Goal: Transaction & Acquisition: Purchase product/service

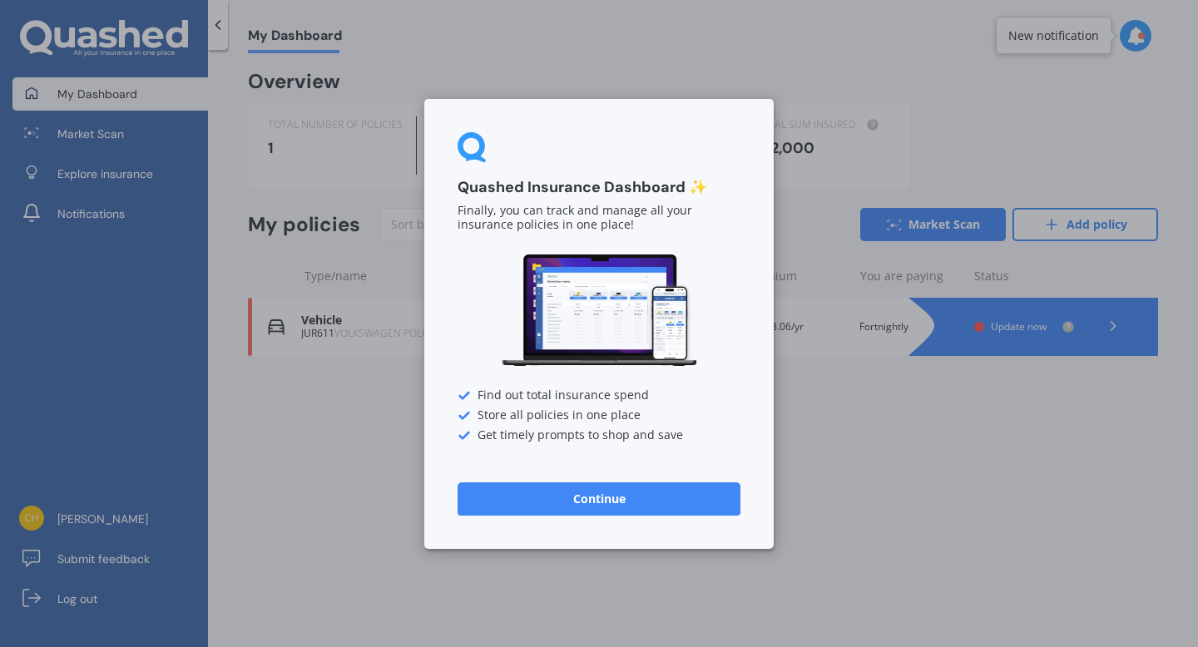
click at [696, 513] on button "Continue" at bounding box center [599, 498] width 283 height 33
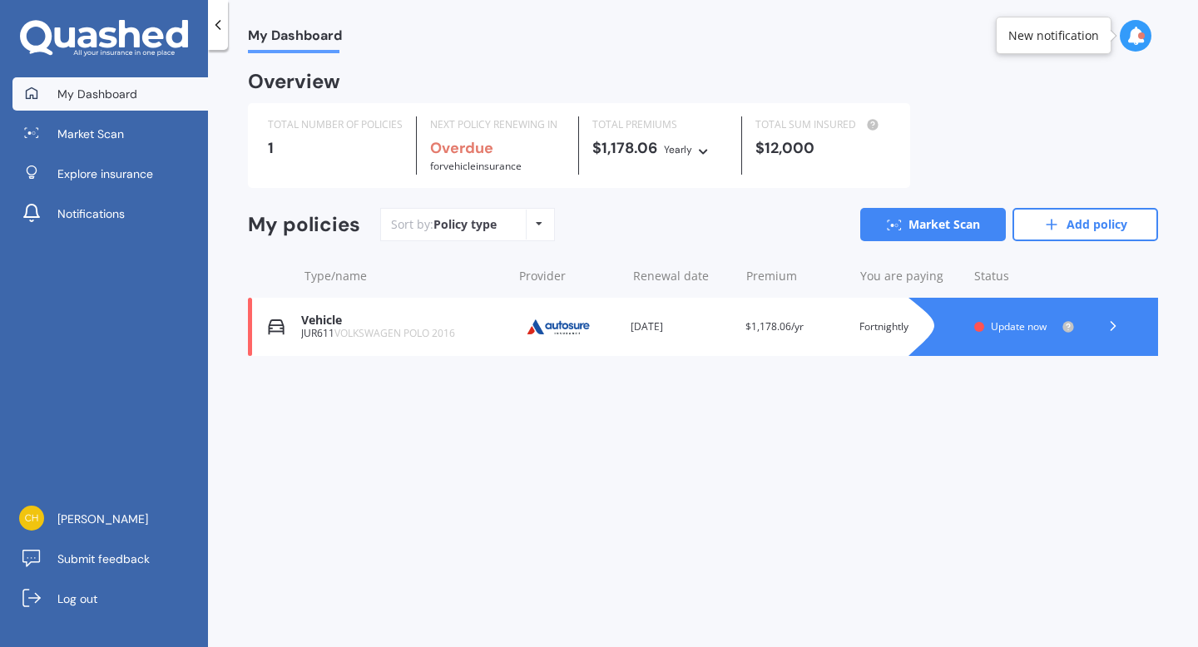
click at [1123, 324] on div at bounding box center [1113, 326] width 50 height 25
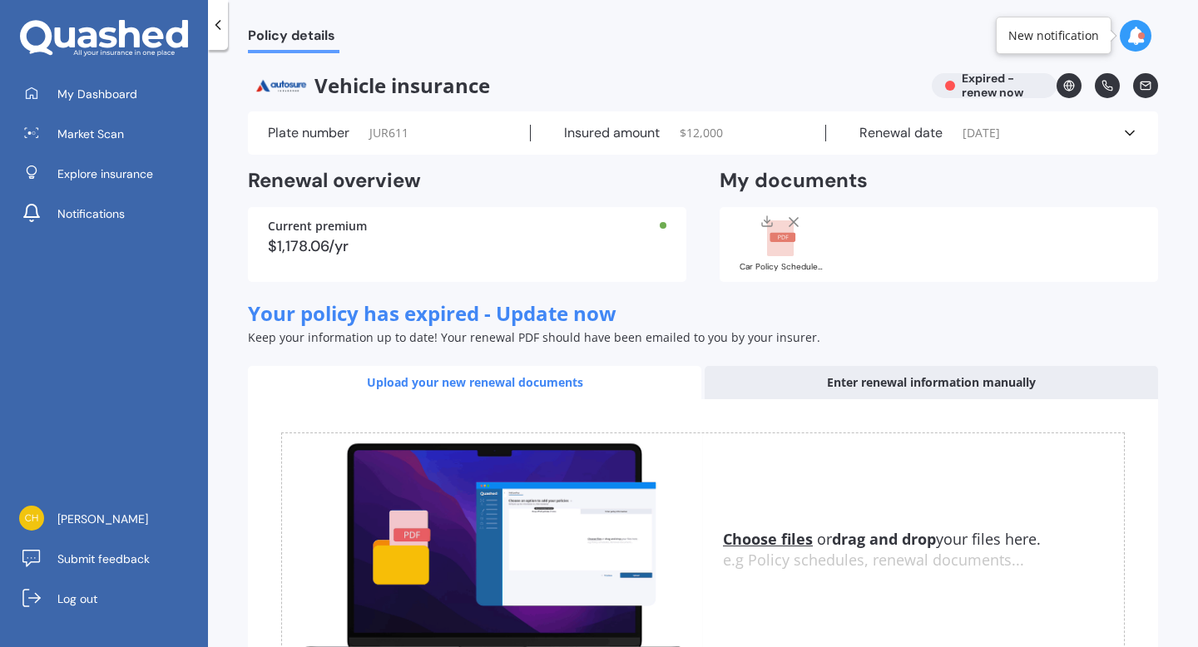
click at [212, 22] on icon at bounding box center [218, 25] width 17 height 17
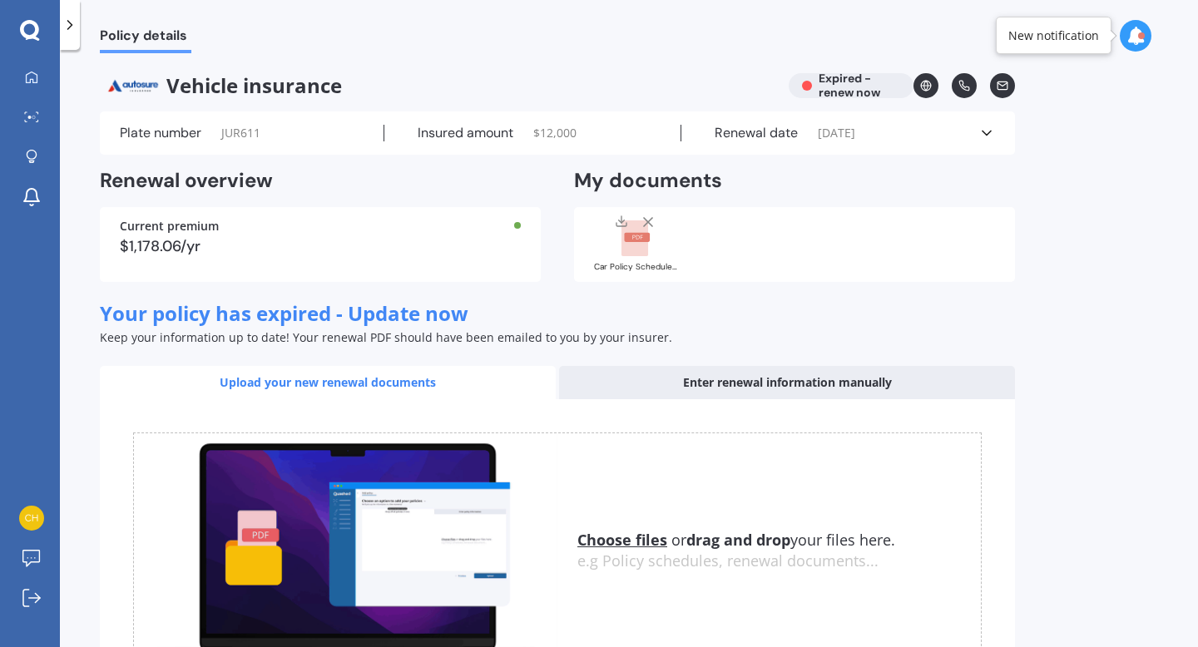
click at [1141, 39] on icon at bounding box center [1136, 36] width 18 height 18
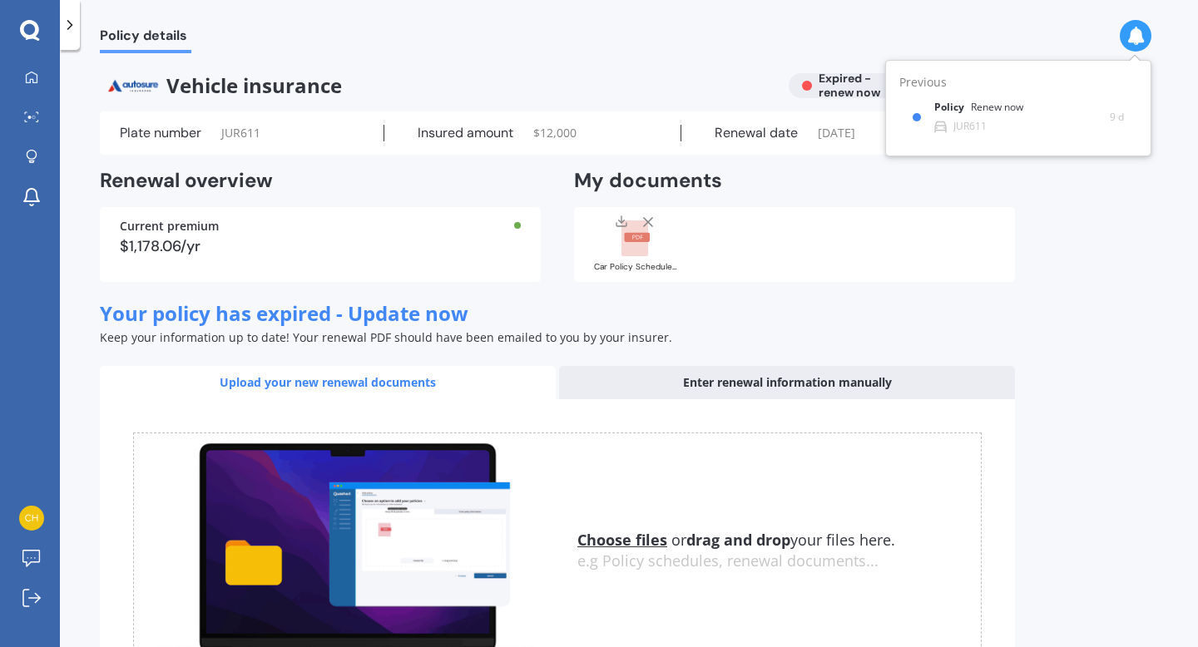
click at [1101, 293] on div "Policy details Vehicle insurance Expired - renew now Plate number JUR611 Insure…" at bounding box center [629, 351] width 1138 height 597
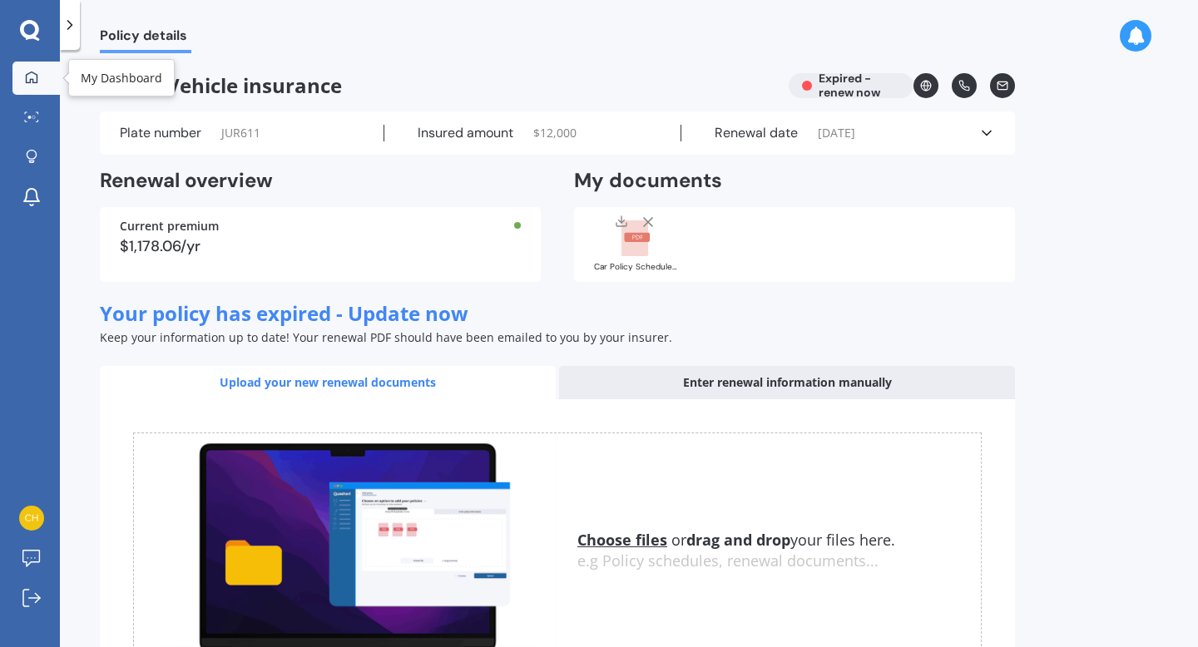
click at [45, 82] on link "My Dashboard" at bounding box center [35, 78] width 47 height 33
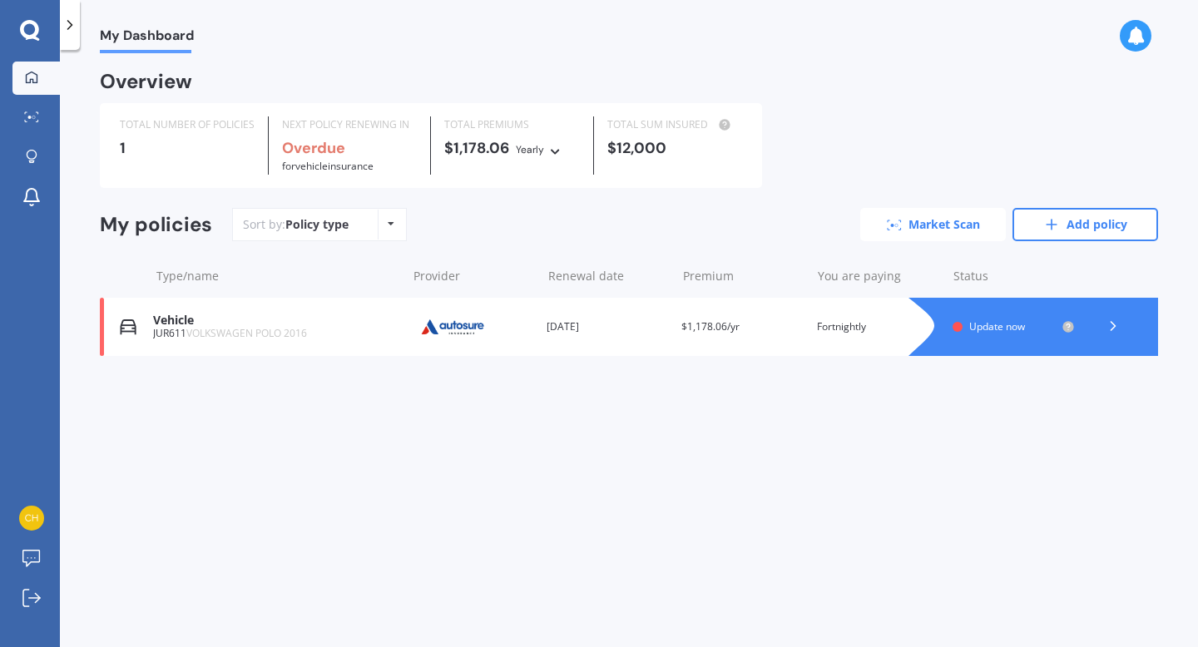
click at [908, 234] on link "Market Scan" at bounding box center [933, 224] width 146 height 33
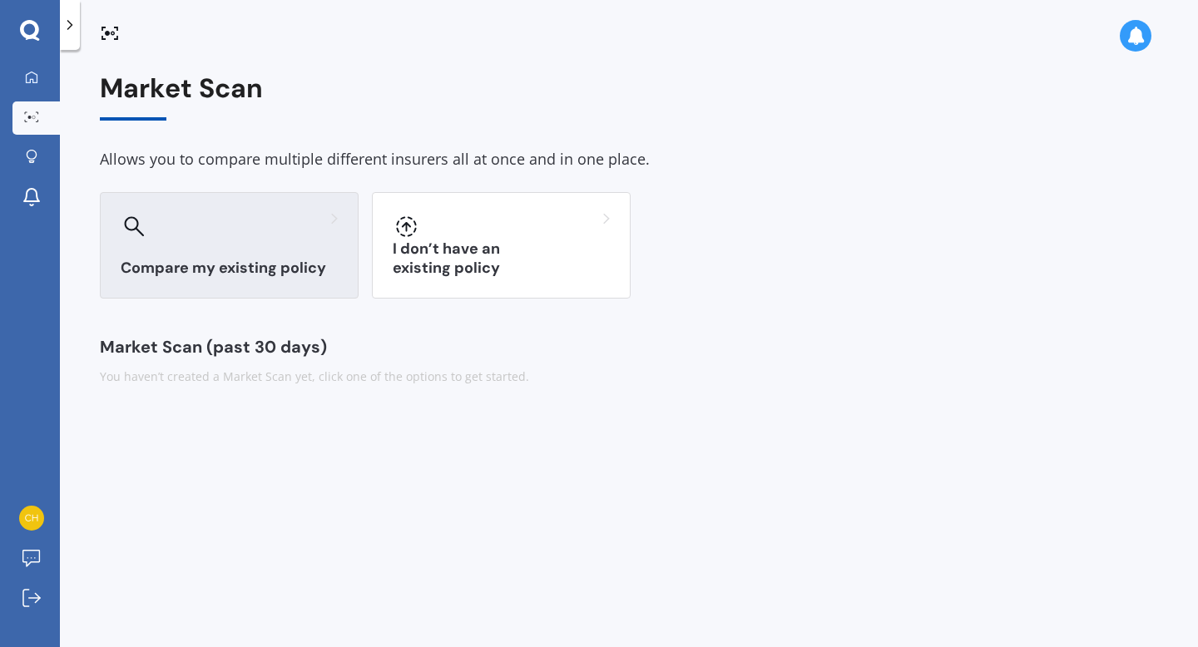
click at [245, 236] on div at bounding box center [229, 226] width 217 height 27
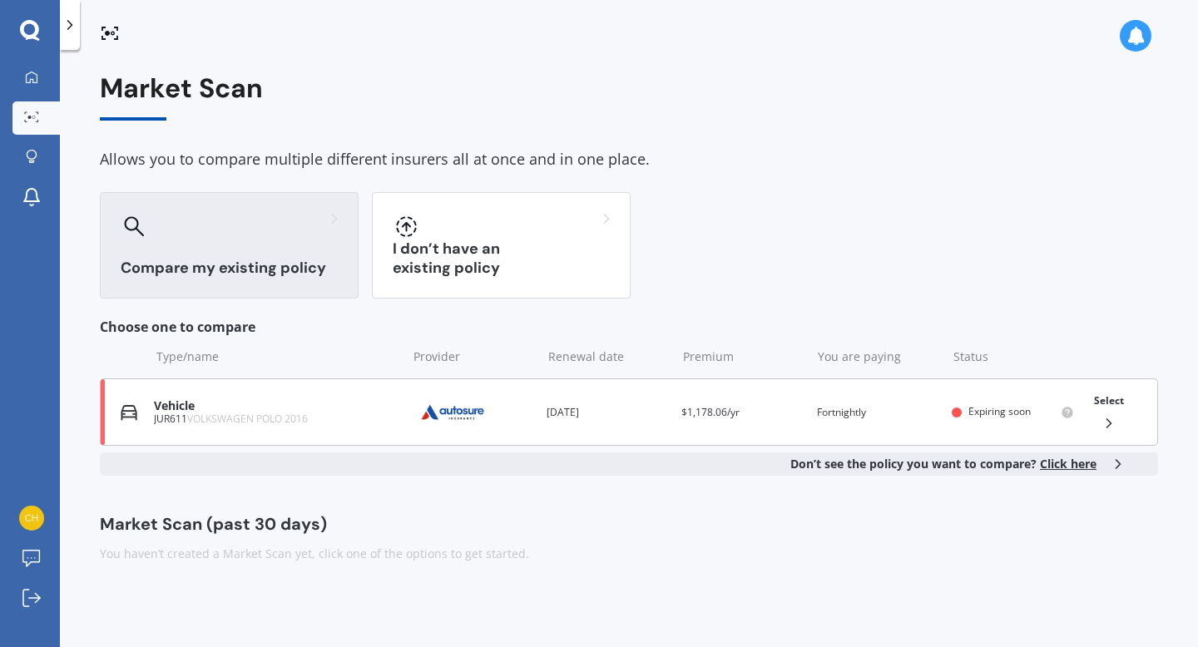
click at [335, 423] on div "JUR611 VOLKSWAGEN POLO 2016" at bounding box center [276, 420] width 244 height 12
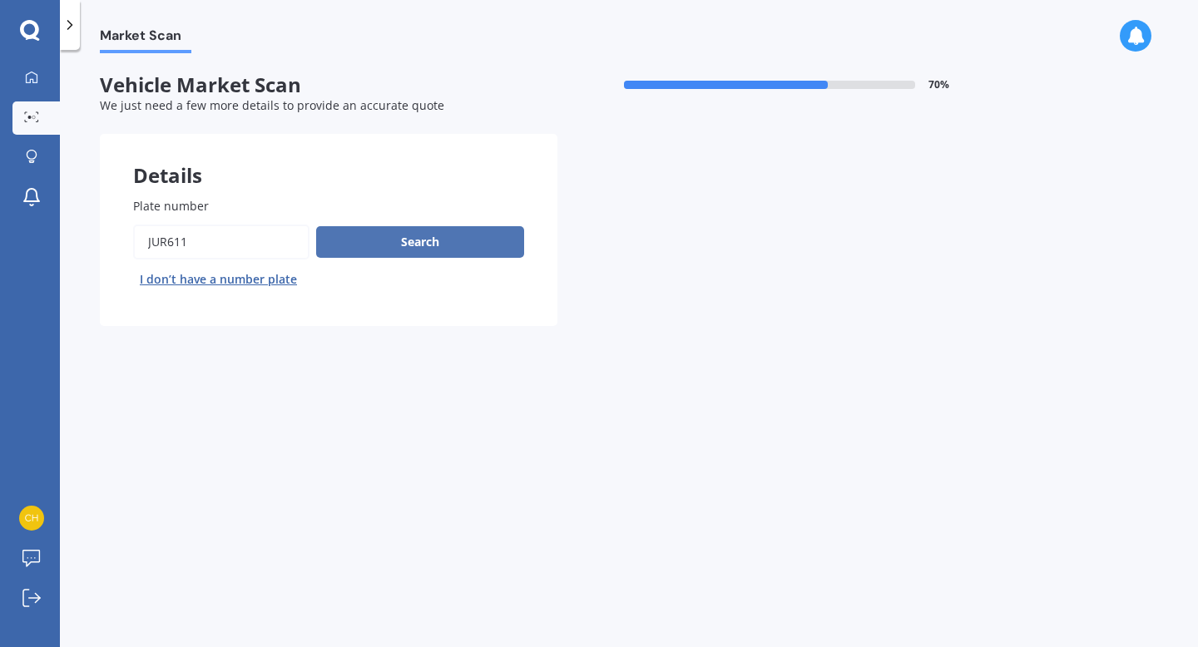
click at [422, 245] on button "Search" at bounding box center [420, 242] width 208 height 32
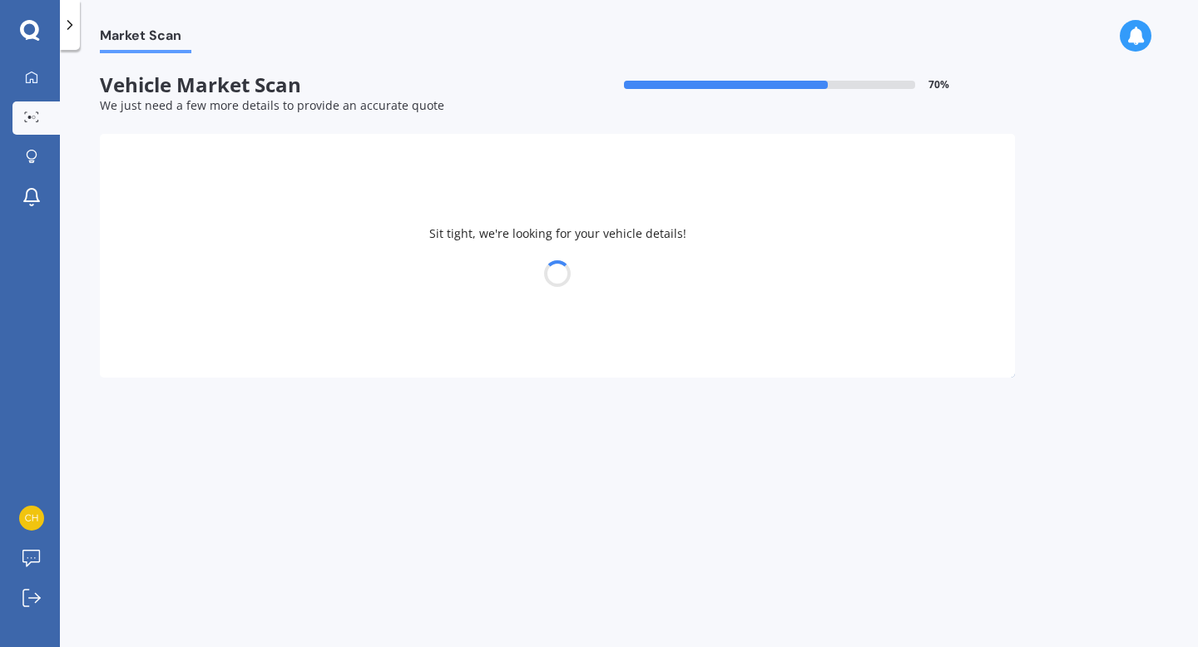
select select "VOLKSWAGEN"
select select "POLO"
select select "14"
select select "05"
select select "1992"
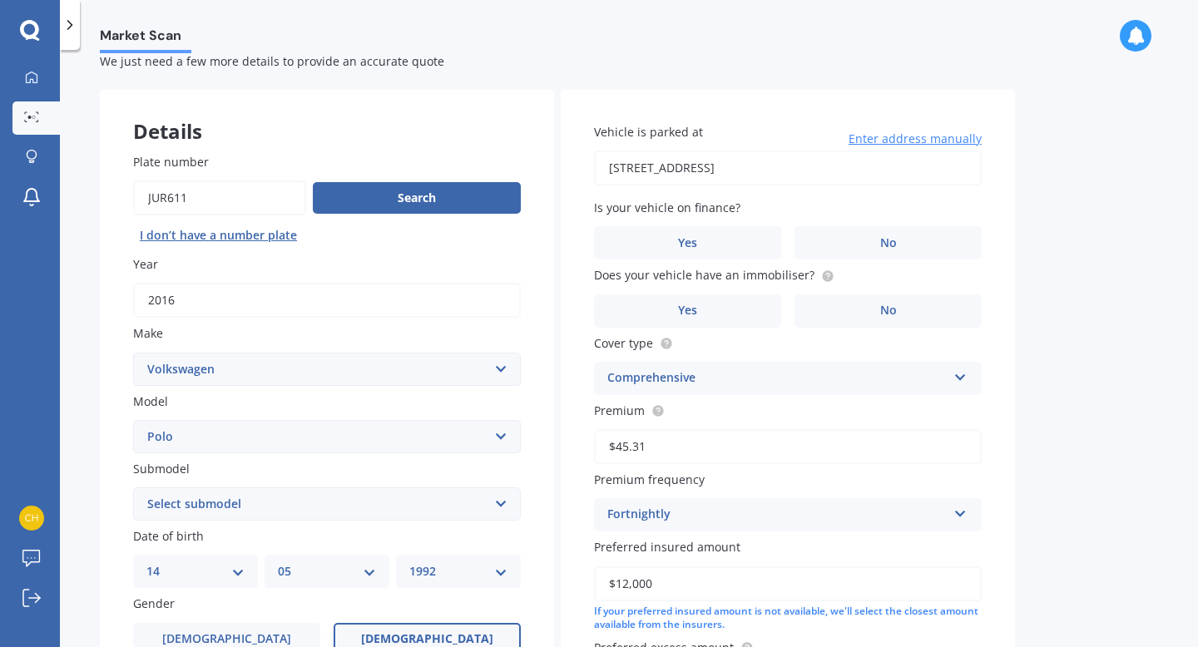
scroll to position [77, 0]
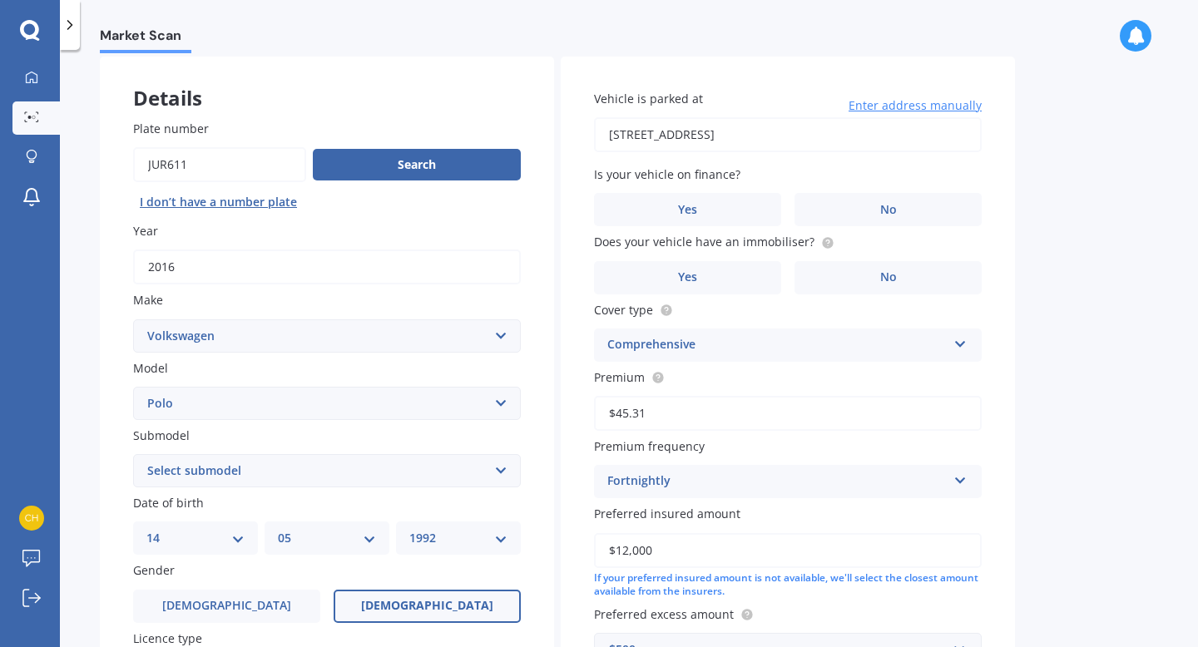
click at [797, 134] on input "[STREET_ADDRESS]" at bounding box center [788, 134] width 388 height 35
type input "[STREET_ADDRESS][PERSON_NAME]"
click at [859, 220] on label "No" at bounding box center [888, 209] width 187 height 33
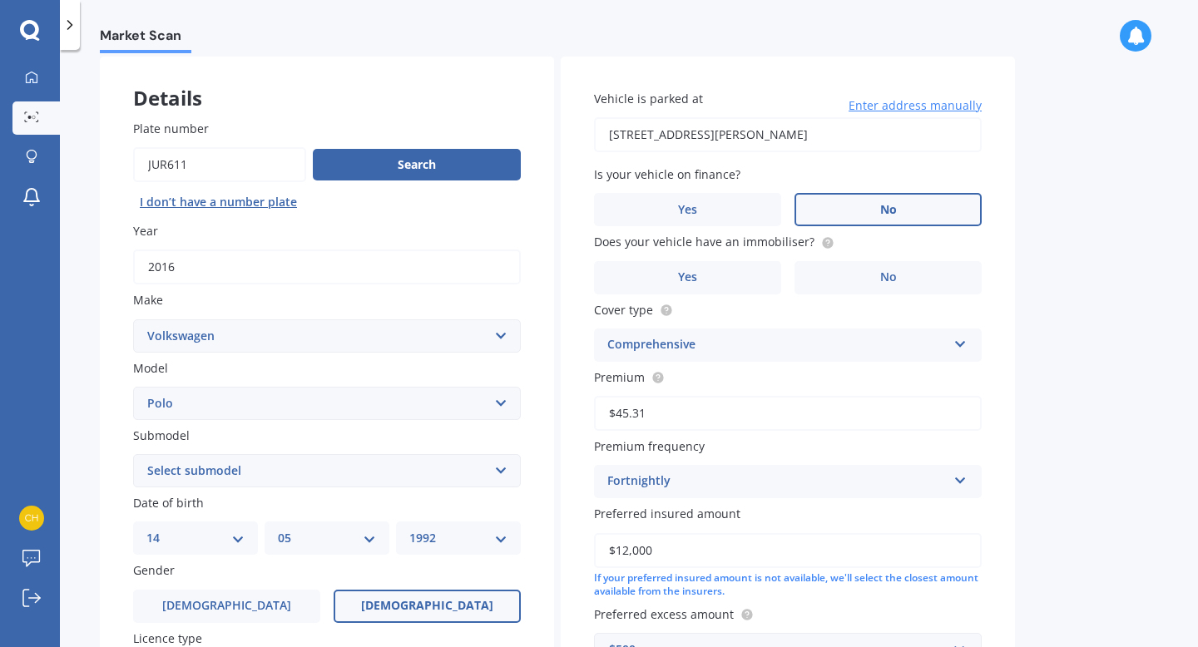
click at [0, 0] on input "No" at bounding box center [0, 0] width 0 height 0
click at [712, 265] on label "Yes" at bounding box center [687, 277] width 187 height 33
click at [0, 0] on input "Yes" at bounding box center [0, 0] width 0 height 0
click at [743, 350] on div "Comprehensive" at bounding box center [776, 345] width 339 height 20
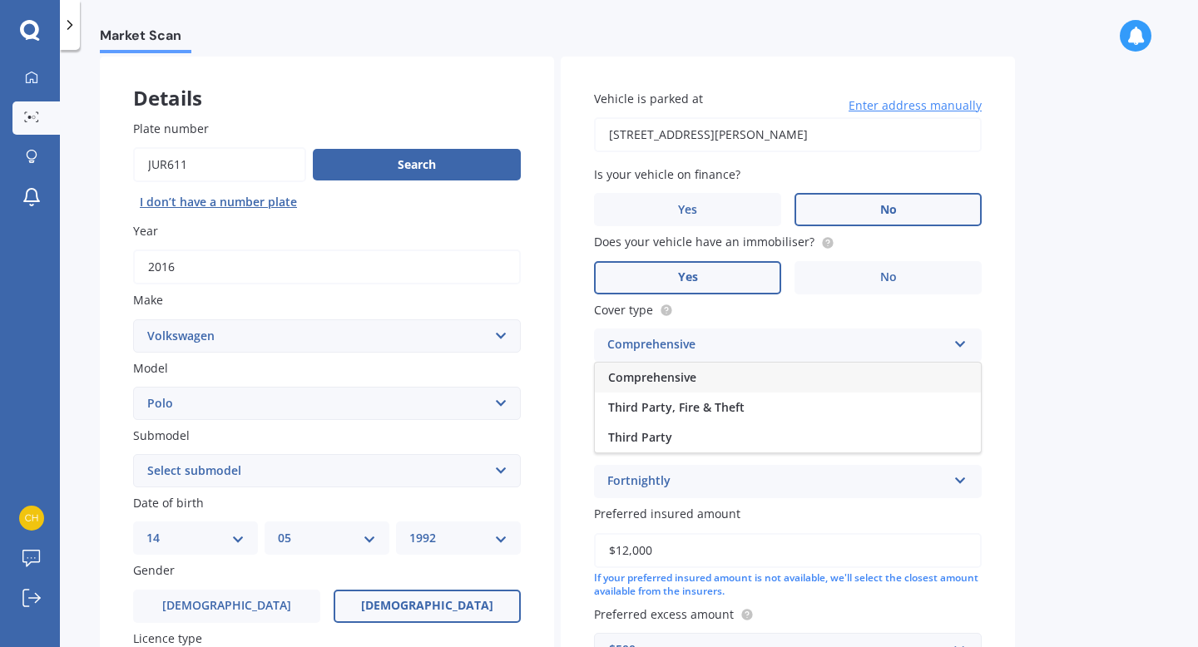
click at [743, 350] on div "Comprehensive" at bounding box center [776, 345] width 339 height 20
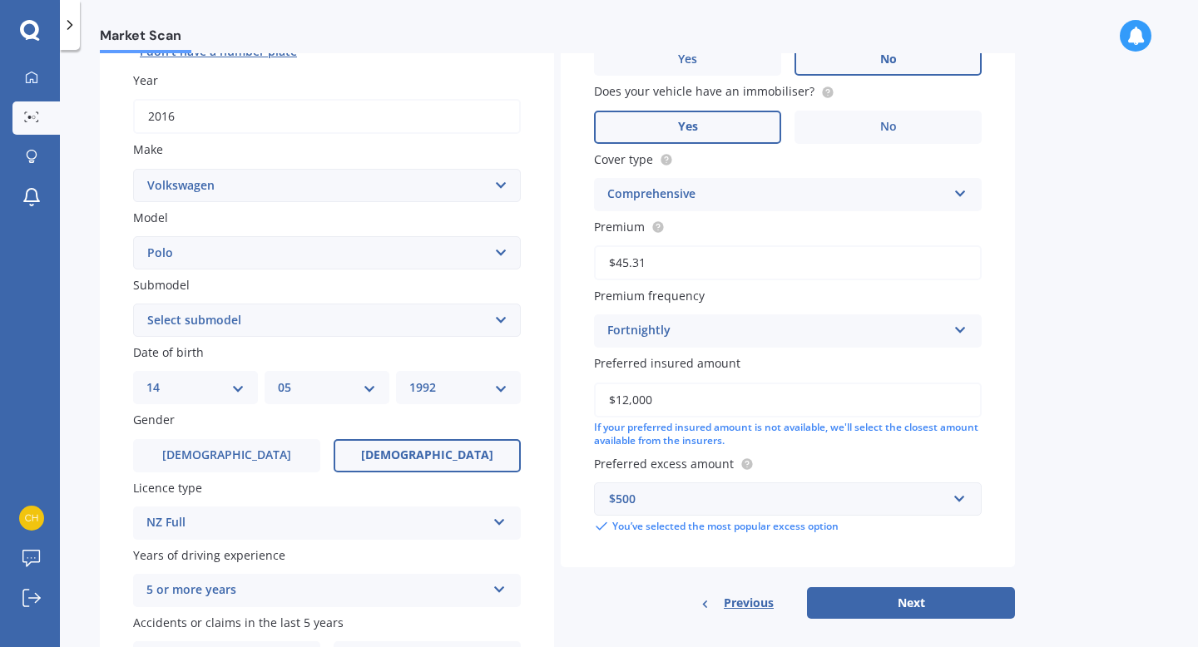
scroll to position [232, 0]
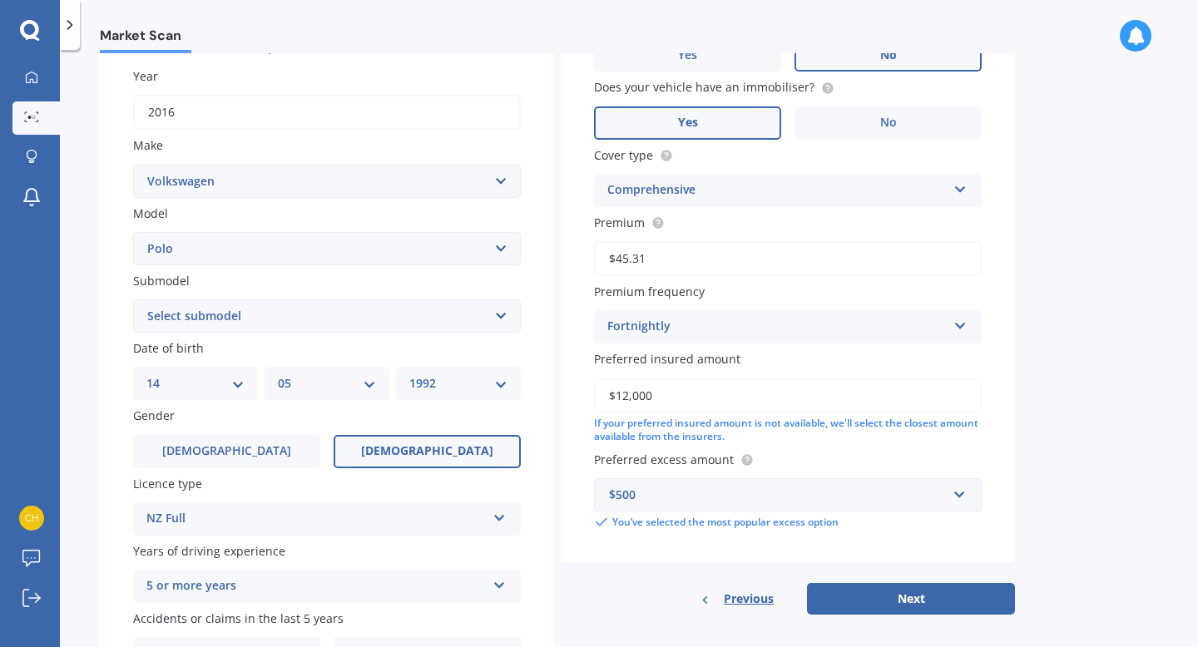
click at [661, 255] on input "$45.31" at bounding box center [788, 258] width 388 height 35
paste input "text"
type input "$69.54"
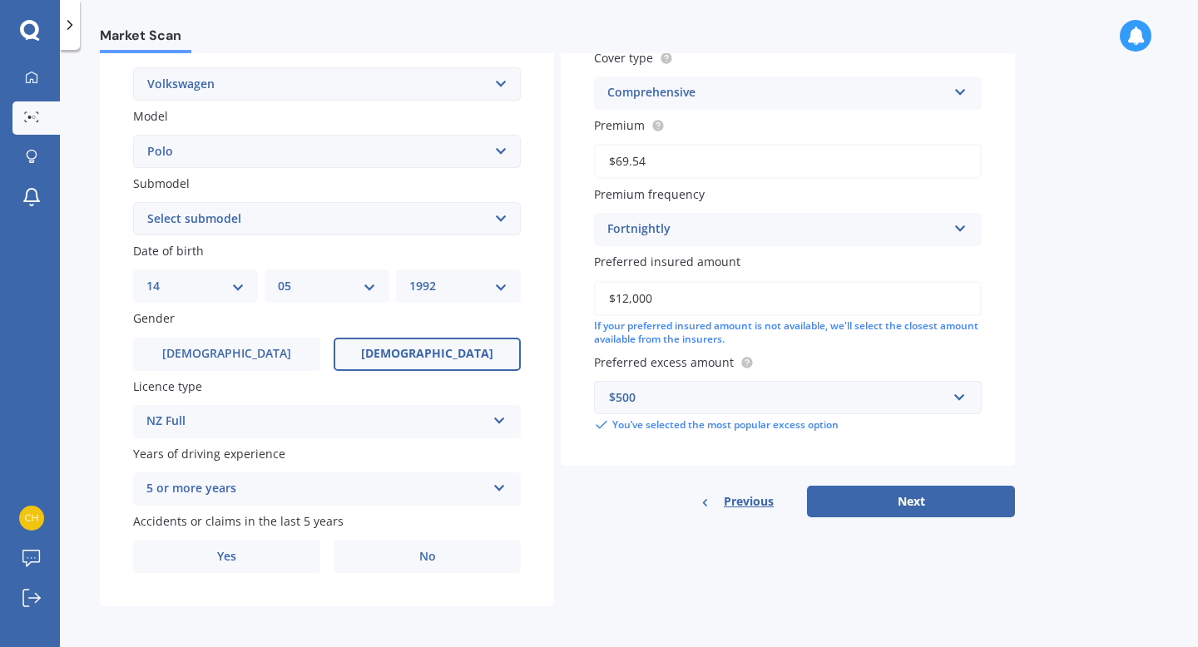
scroll to position [332, 0]
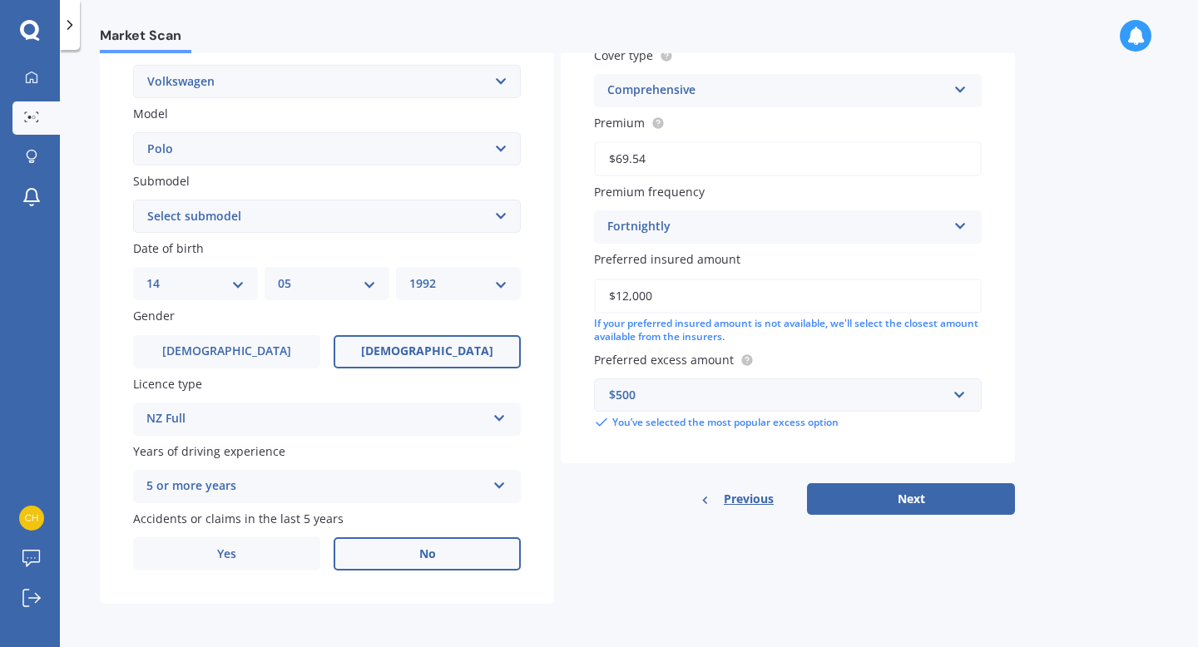
click at [415, 562] on label "No" at bounding box center [427, 553] width 187 height 33
click at [0, 0] on input "No" at bounding box center [0, 0] width 0 height 0
click at [890, 499] on button "Next" at bounding box center [911, 499] width 208 height 32
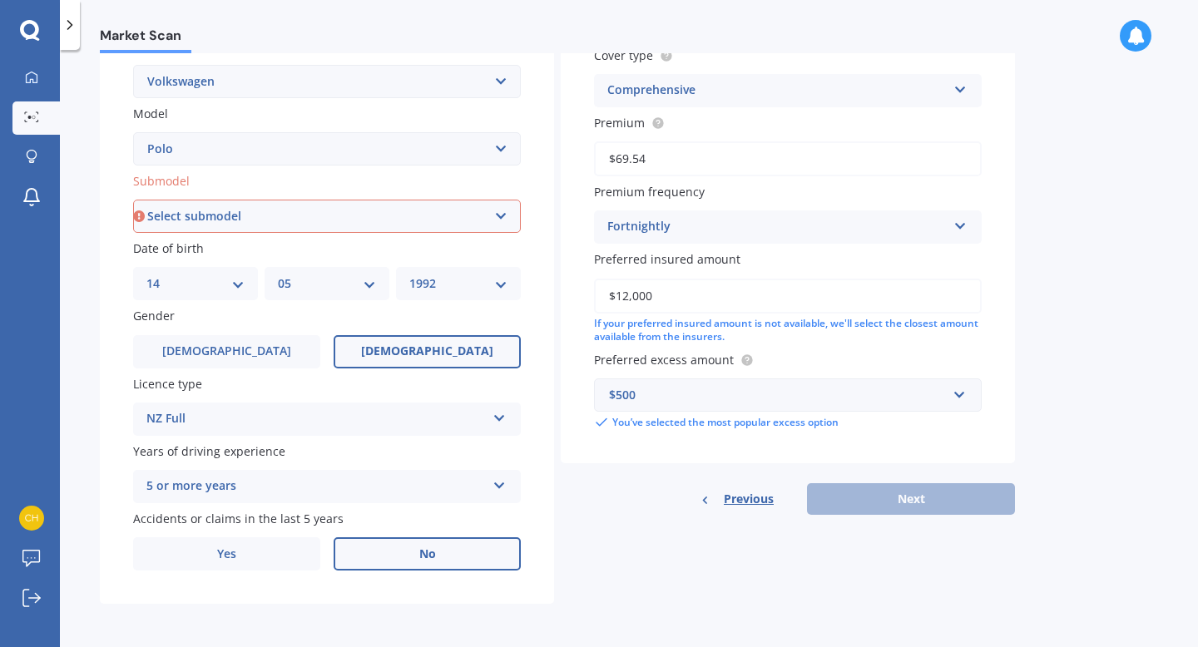
click at [306, 220] on select "Select submodel (All other) 1.2L tsi 1.4 1.4 TDI Blue Motion 1.4 Diesel Cross P…" at bounding box center [327, 216] width 388 height 33
select select "1.2L TSI"
click at [133, 200] on select "Select submodel (All other) 1.2L tsi 1.4 1.4 TDI Blue Motion 1.4 Diesel Cross P…" at bounding box center [327, 216] width 388 height 33
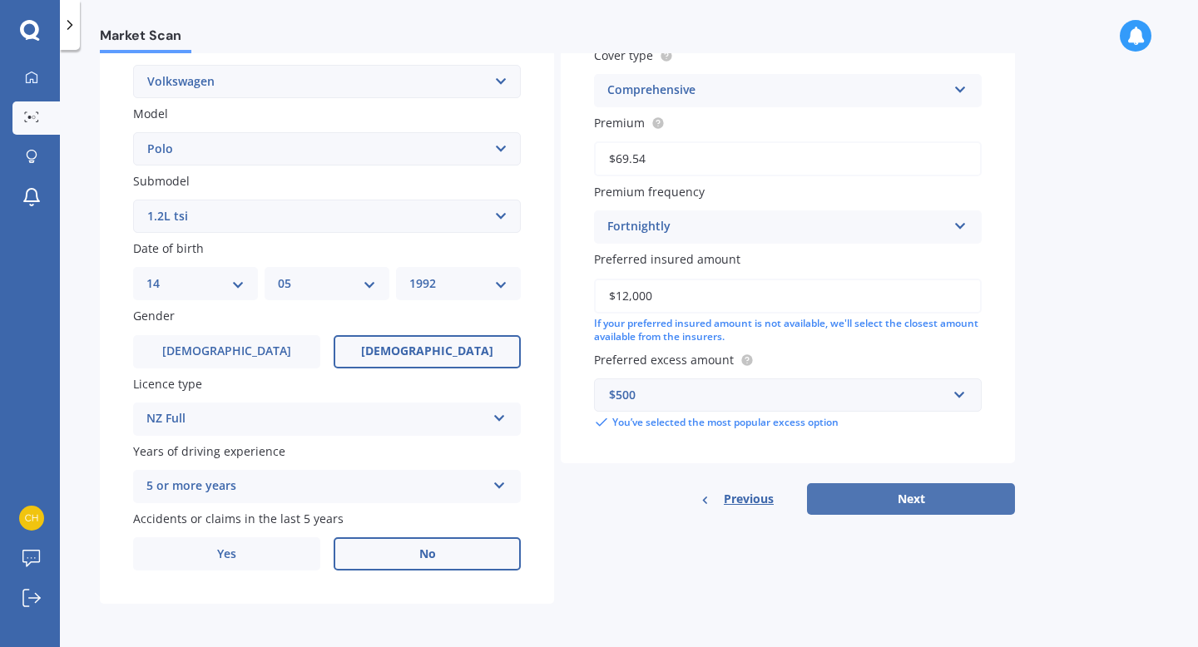
click at [936, 508] on button "Next" at bounding box center [911, 499] width 208 height 32
select select "14"
select select "05"
select select "1992"
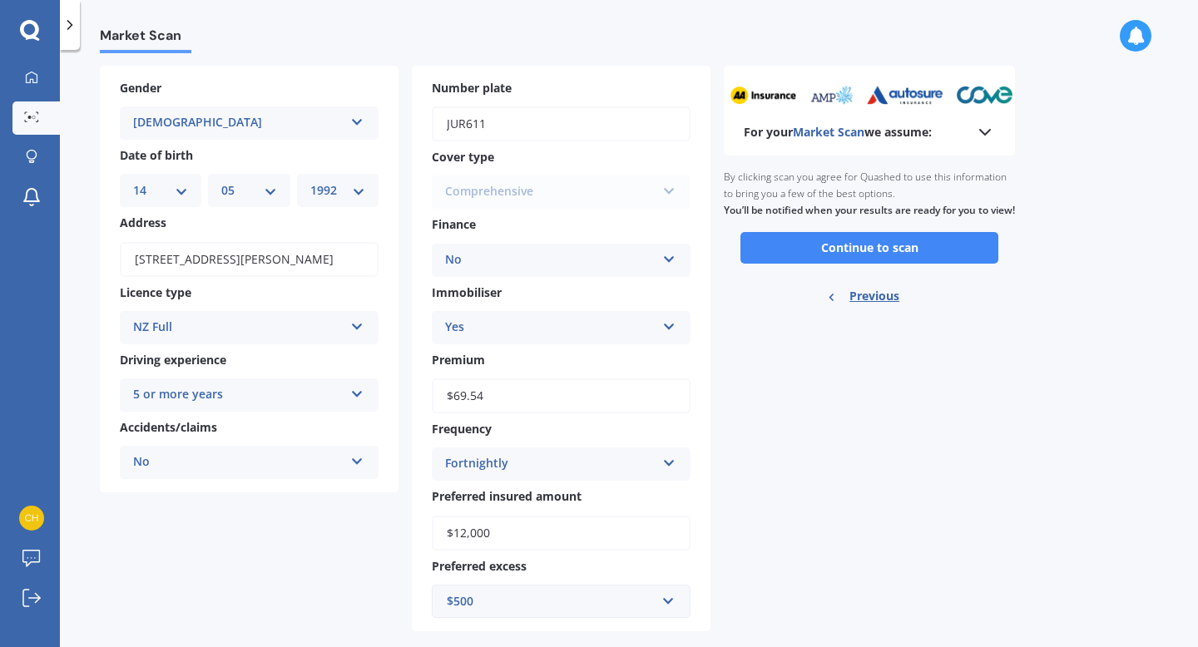
scroll to position [95, 0]
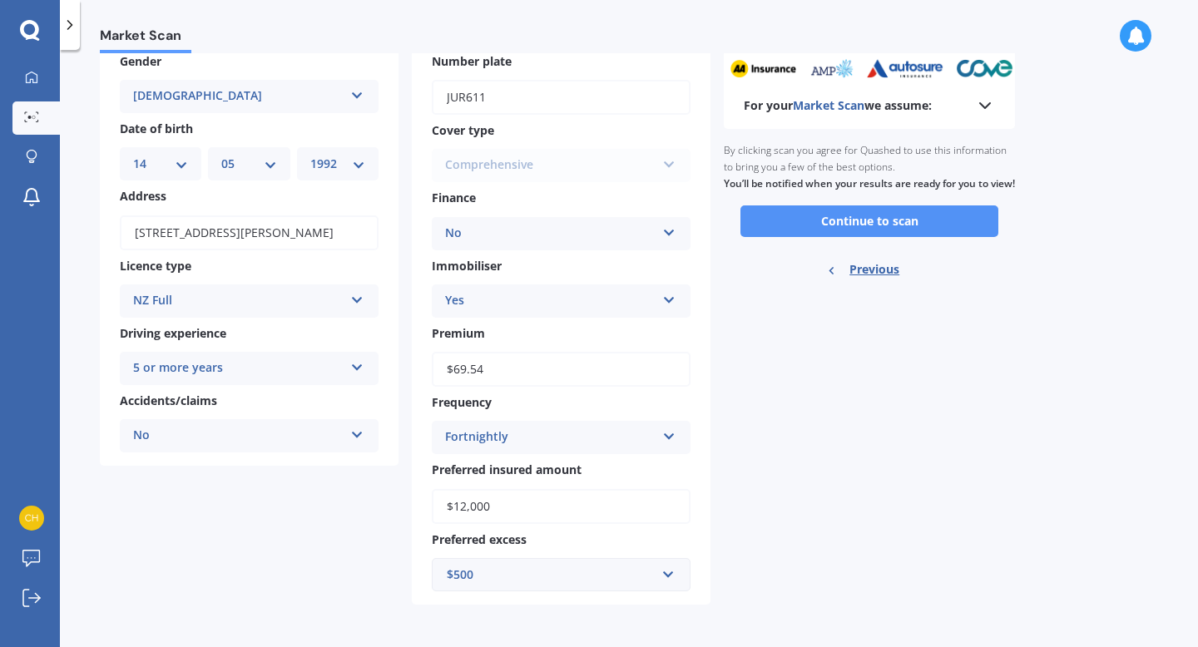
click at [882, 235] on button "Continue to scan" at bounding box center [869, 222] width 258 height 32
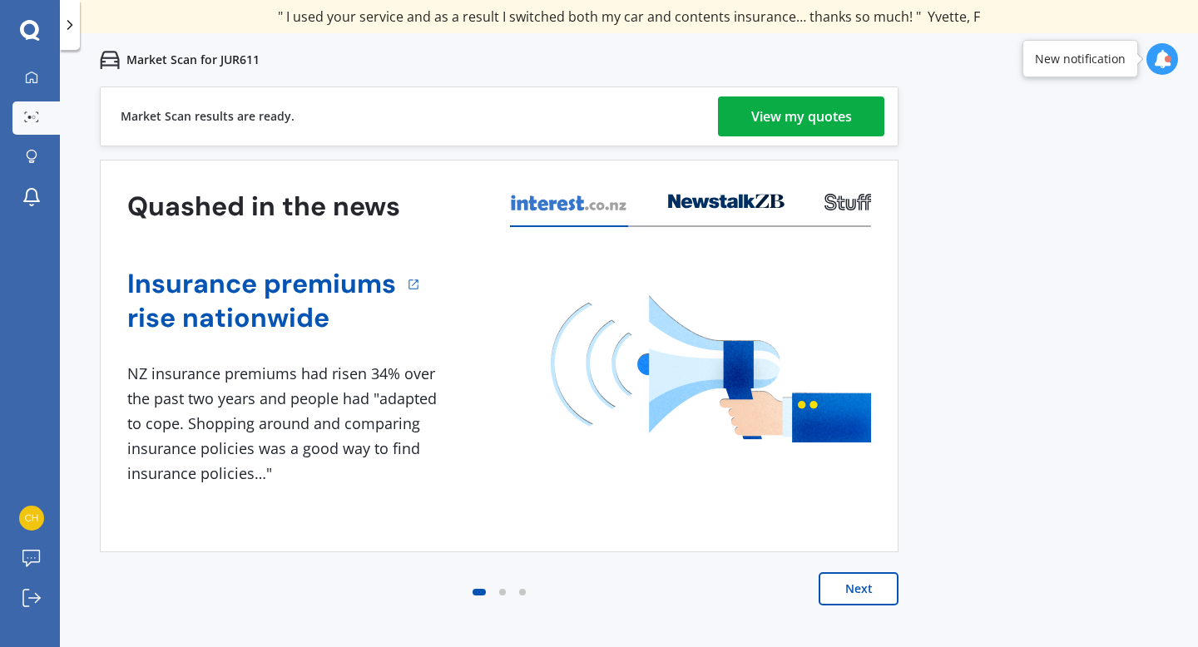
click at [814, 106] on div "View my quotes" at bounding box center [801, 117] width 101 height 40
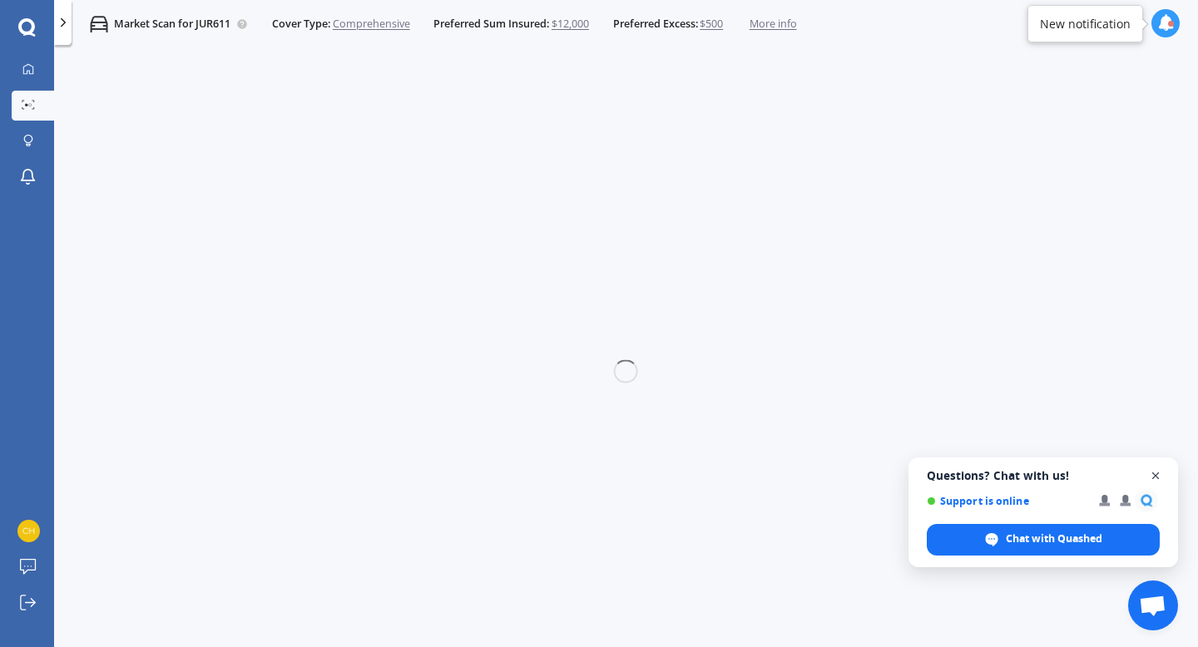
click at [1156, 473] on span "Close chat" at bounding box center [1156, 476] width 21 height 21
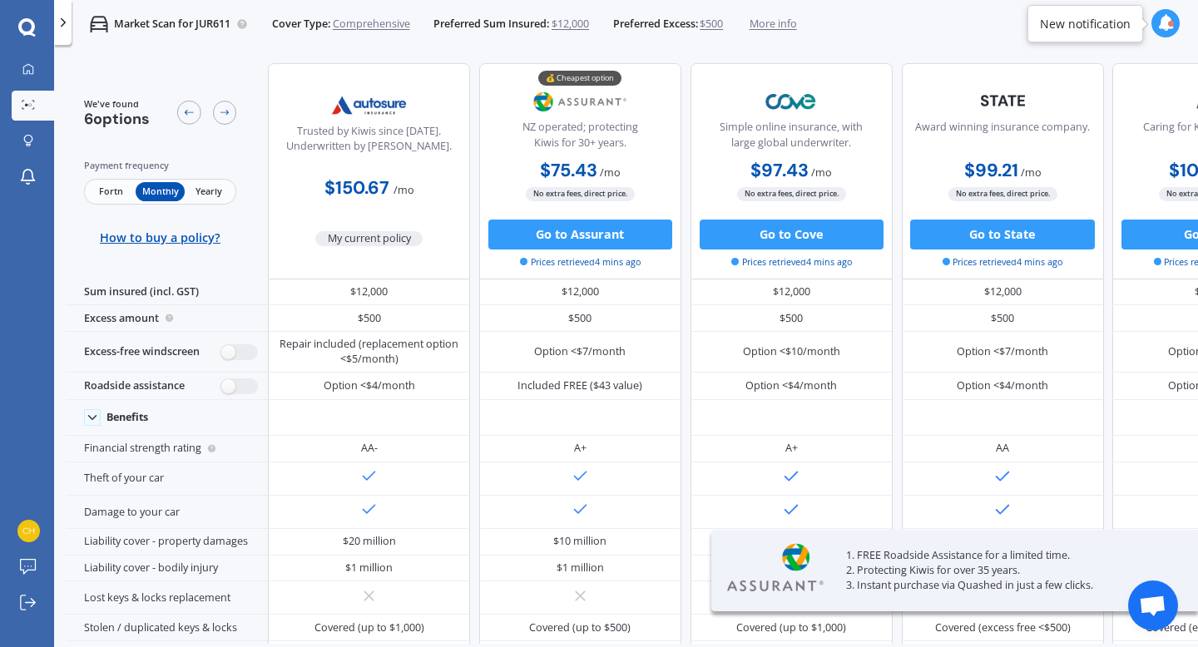
click at [109, 193] on span "Fortn" at bounding box center [111, 191] width 49 height 19
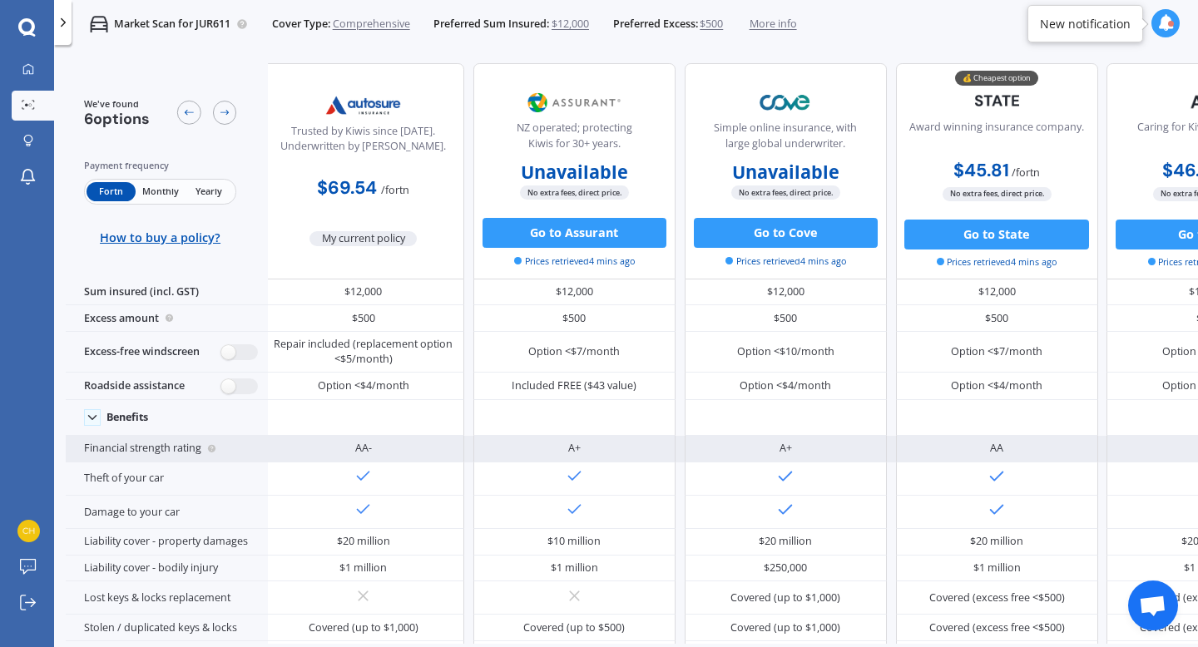
scroll to position [0, 3]
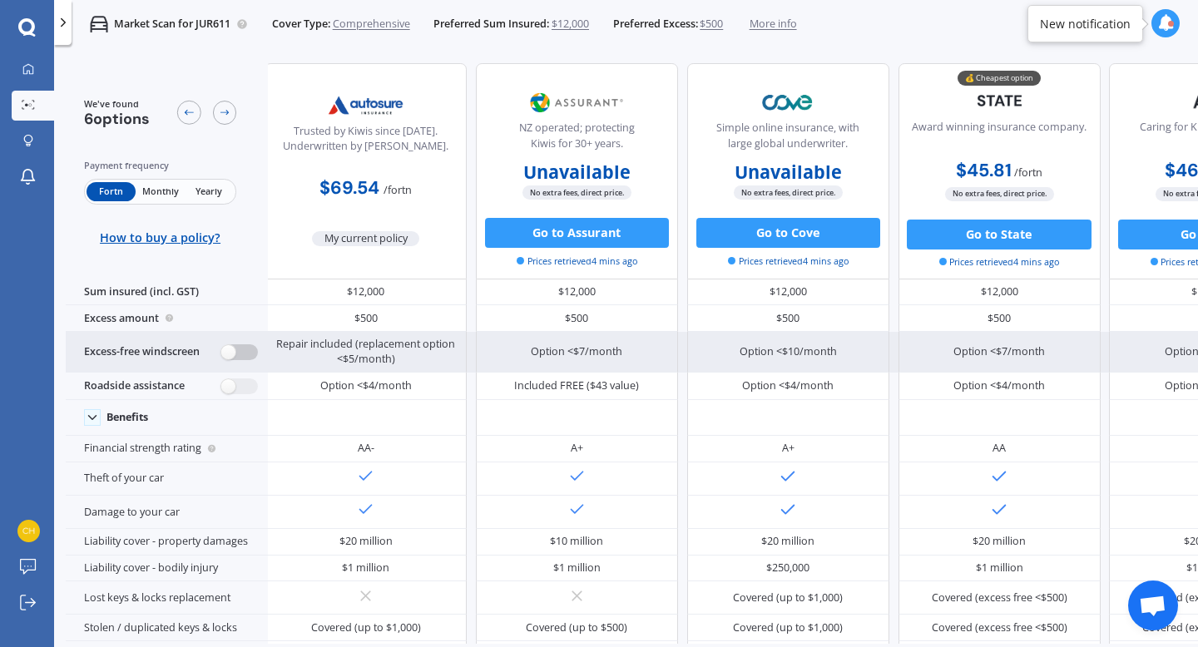
click at [238, 353] on label at bounding box center [239, 352] width 37 height 16
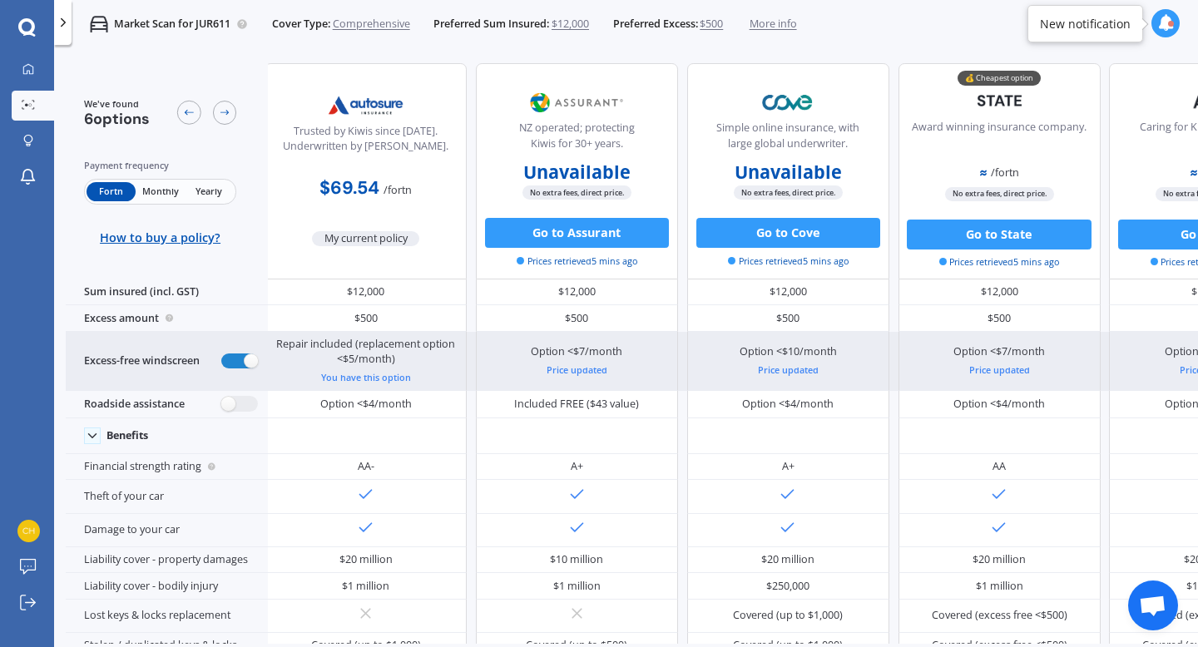
click at [998, 371] on div "Price updated" at bounding box center [999, 370] width 92 height 15
click at [242, 360] on label at bounding box center [239, 362] width 37 height 16
radio input "false"
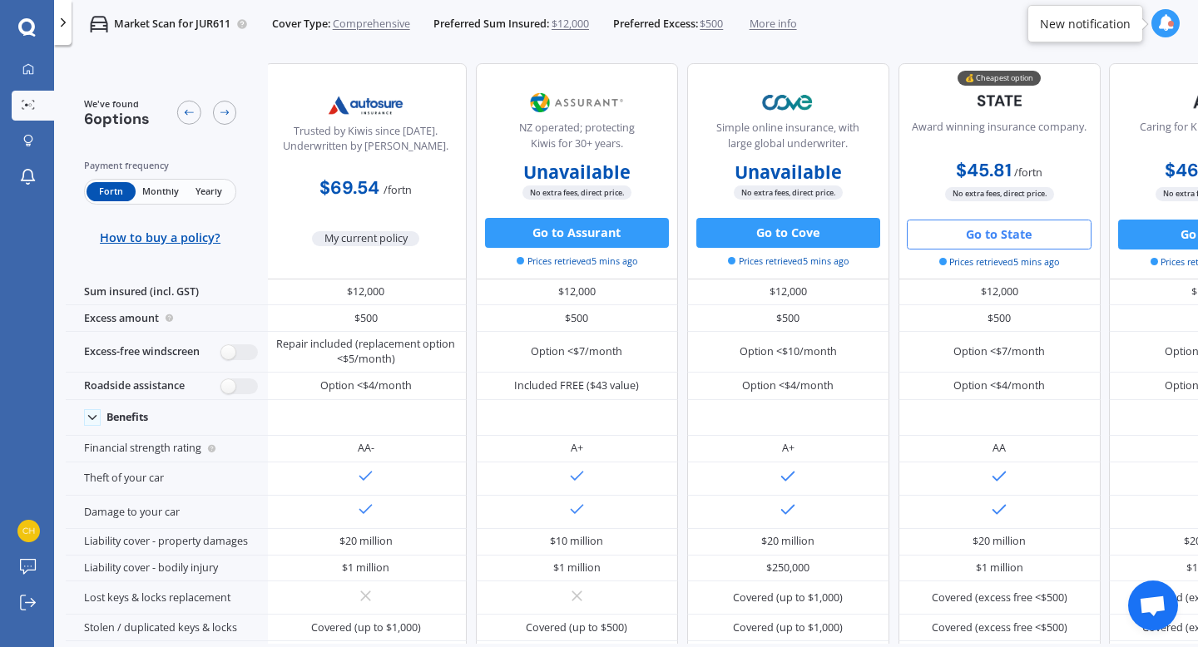
click at [990, 229] on button "Go to State" at bounding box center [999, 235] width 184 height 30
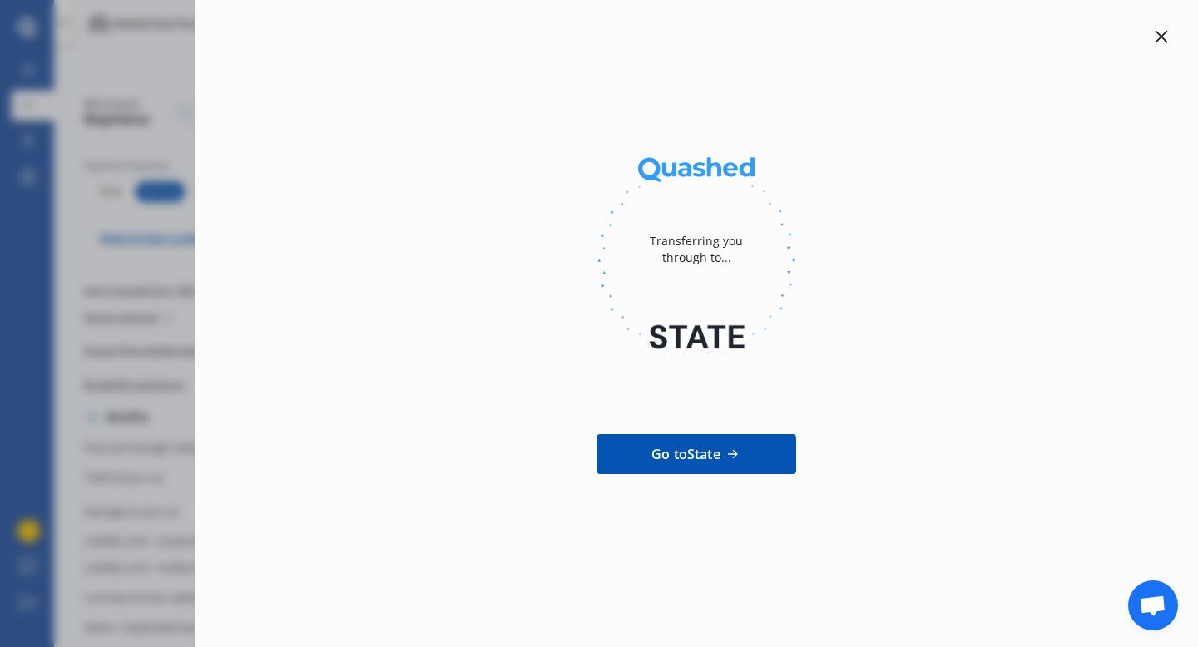
click at [1155, 36] on icon at bounding box center [1161, 36] width 13 height 13
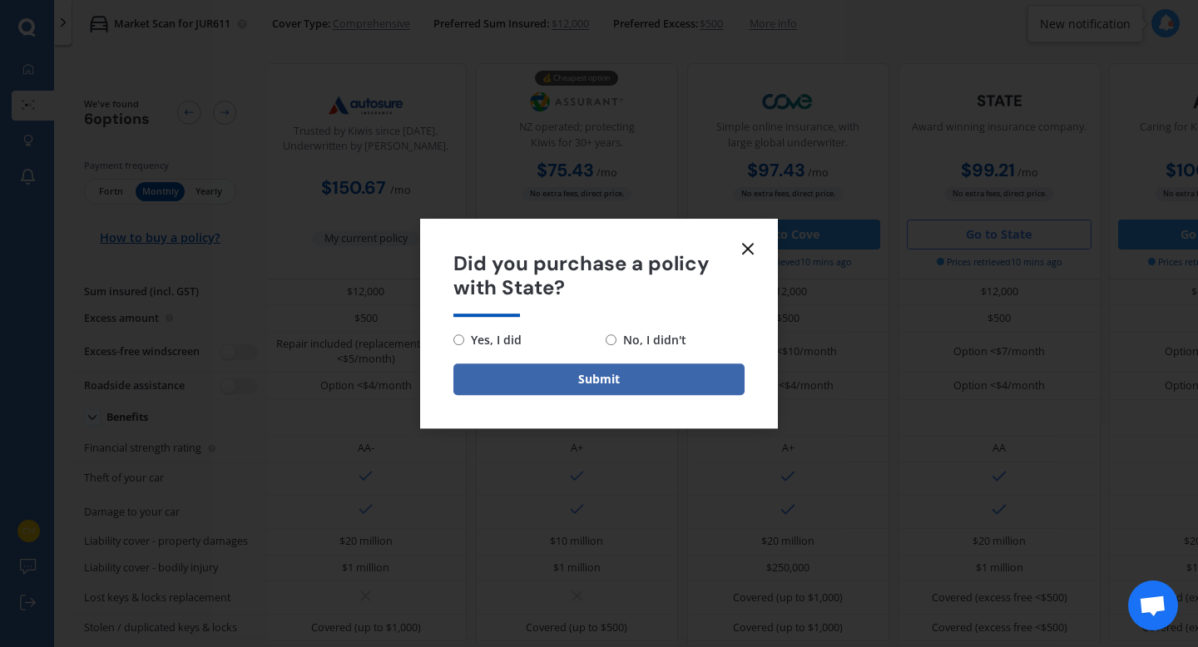
click at [613, 336] on input "No, I didn't" at bounding box center [611, 339] width 11 height 11
radio input "true"
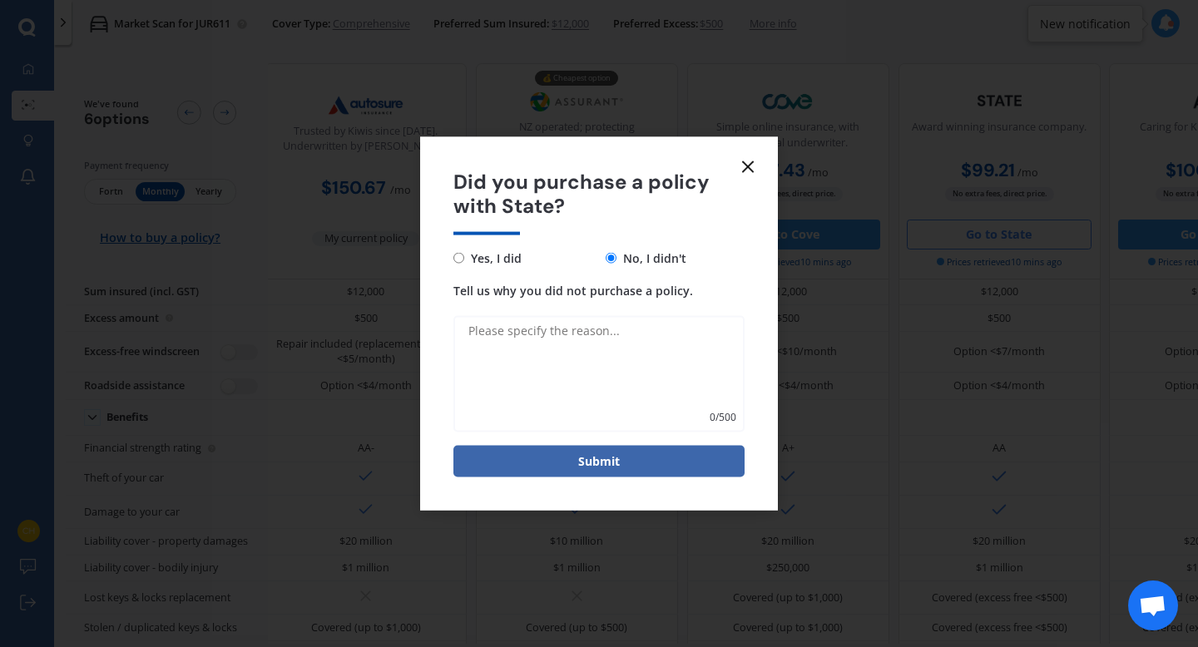
click at [751, 167] on icon at bounding box center [748, 167] width 20 height 20
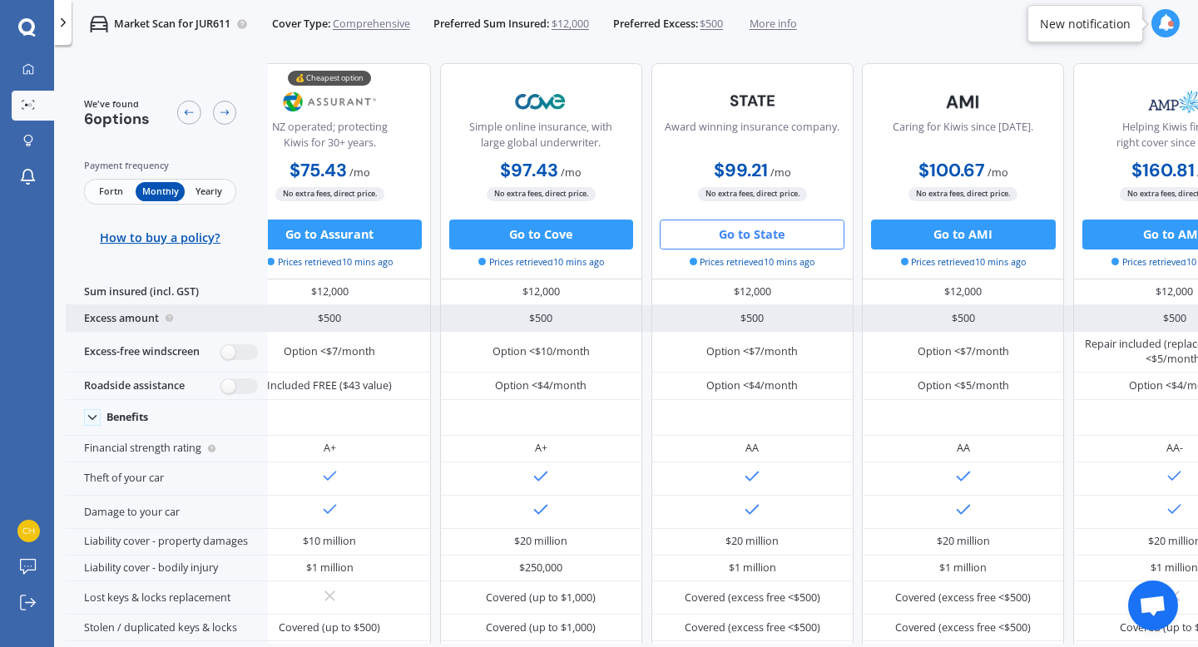
scroll to position [0, 372]
